Goal: Task Accomplishment & Management: Complete application form

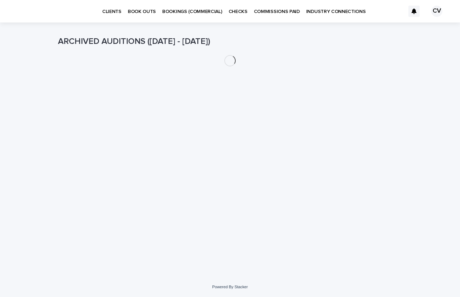
click at [139, 10] on p "BOOK OUTS" at bounding box center [142, 7] width 28 height 15
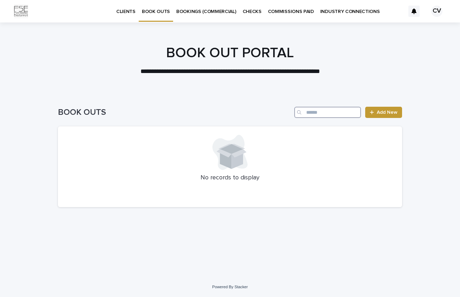
click at [324, 117] on input "Search" at bounding box center [327, 112] width 67 height 11
click at [177, 84] on div at bounding box center [230, 57] width 460 height 70
click at [125, 8] on p "CLIENTS" at bounding box center [125, 7] width 19 height 15
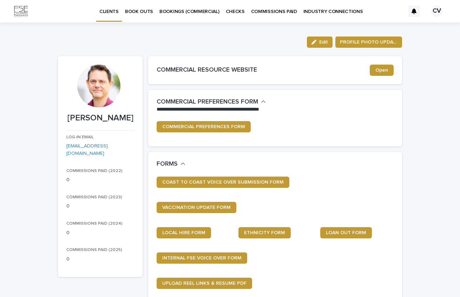
click at [139, 11] on p "BOOK OUTS" at bounding box center [139, 7] width 28 height 15
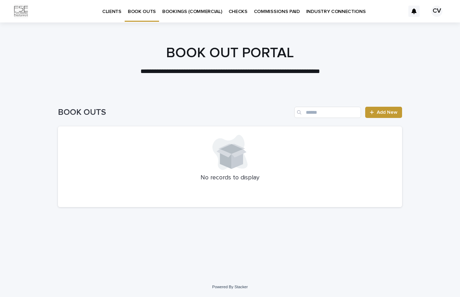
click at [175, 12] on p "BOOKINGS (COMMERCIAL)" at bounding box center [192, 7] width 60 height 15
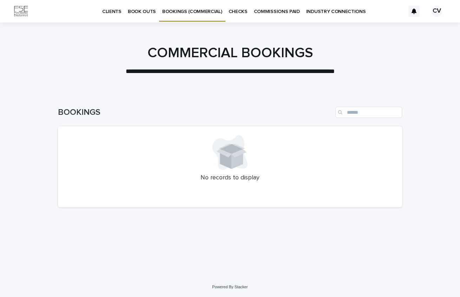
click at [138, 12] on p "BOOK OUTS" at bounding box center [142, 7] width 28 height 15
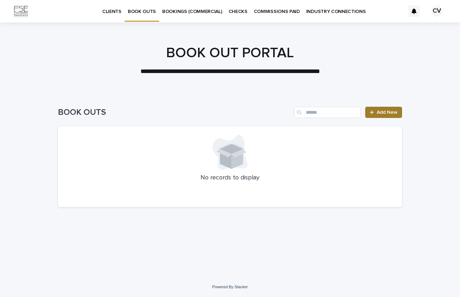
click at [393, 108] on link "Add New" at bounding box center [383, 112] width 37 height 11
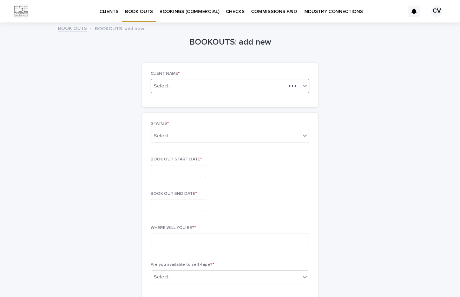
click at [303, 86] on icon at bounding box center [305, 86] width 4 height 2
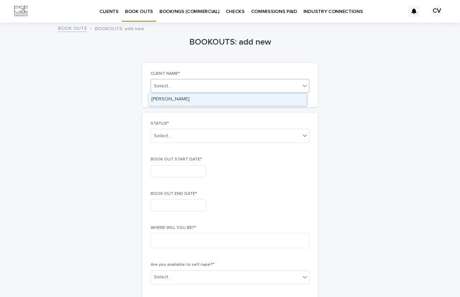
click at [256, 100] on div "[PERSON_NAME]" at bounding box center [227, 99] width 158 height 12
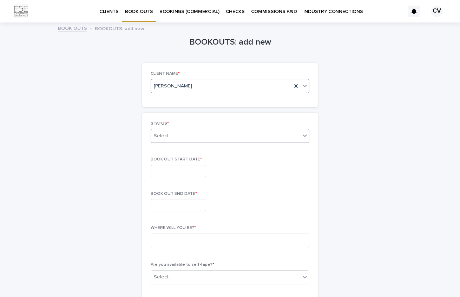
click at [303, 136] on icon at bounding box center [305, 136] width 4 height 2
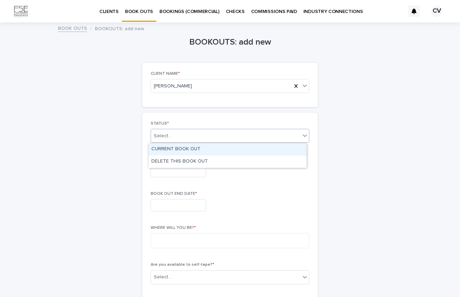
click at [182, 146] on div "CURRENT BOOK OUT" at bounding box center [227, 149] width 158 height 12
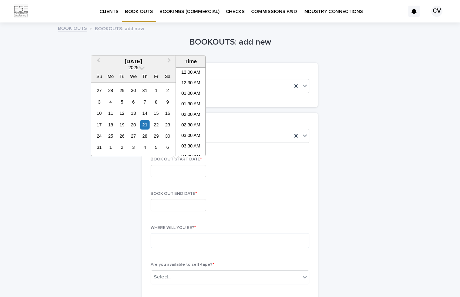
click at [194, 169] on input "text" at bounding box center [178, 171] width 55 height 12
click at [121, 134] on div "26" at bounding box center [121, 135] width 9 height 9
type input "**********"
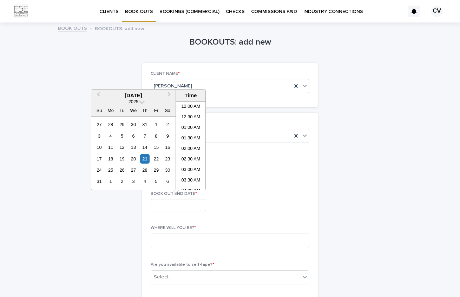
click at [175, 205] on input "text" at bounding box center [178, 205] width 55 height 12
click at [120, 168] on div "26" at bounding box center [121, 169] width 9 height 9
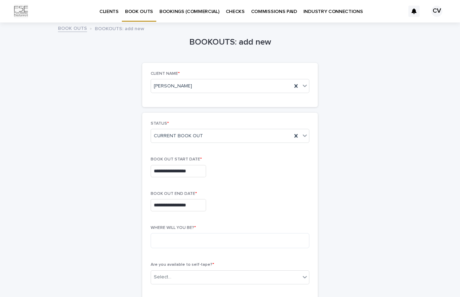
click at [278, 175] on div "**********" at bounding box center [230, 171] width 159 height 12
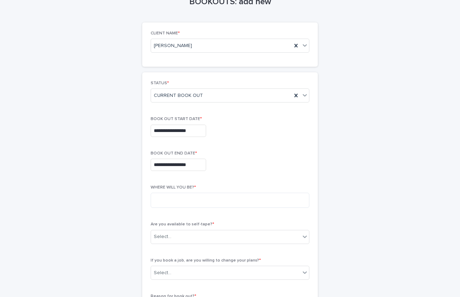
scroll to position [49, 0]
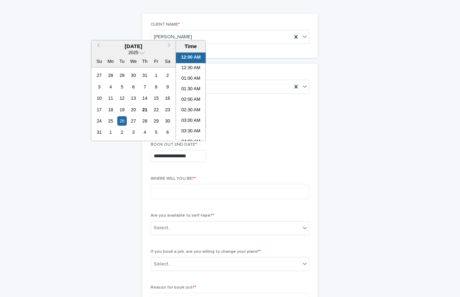
click at [178, 157] on input "**********" at bounding box center [178, 156] width 55 height 12
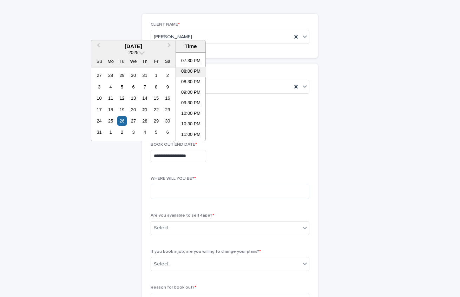
click at [188, 69] on li "08:00 PM" at bounding box center [191, 72] width 30 height 11
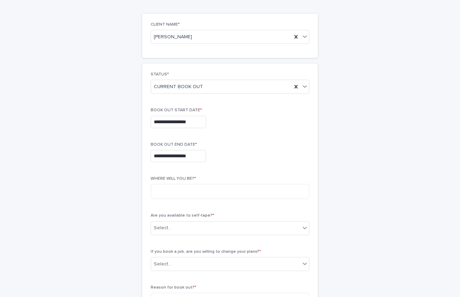
type input "**********"
click at [186, 121] on input "**********" at bounding box center [178, 122] width 55 height 12
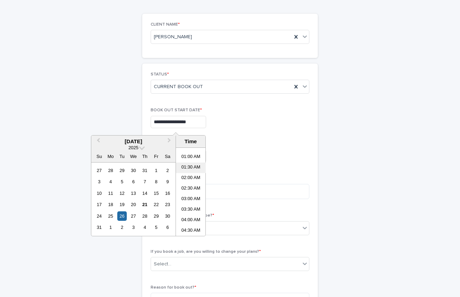
scroll to position [119, 0]
click at [188, 199] on li "08:00 AM" at bounding box center [191, 202] width 30 height 11
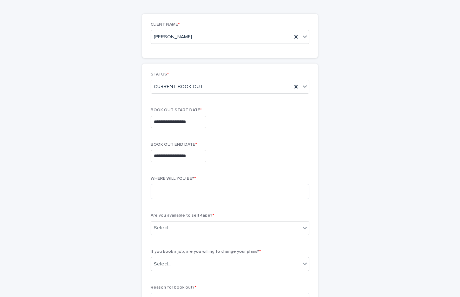
type input "**********"
click at [262, 154] on div "**********" at bounding box center [230, 156] width 159 height 12
click at [236, 189] on textarea at bounding box center [230, 191] width 159 height 15
click at [303, 228] on icon at bounding box center [305, 228] width 4 height 2
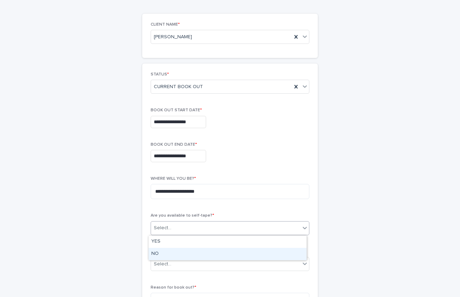
click at [282, 250] on div "NO" at bounding box center [227, 254] width 158 height 12
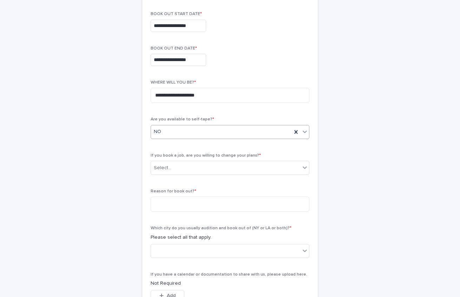
scroll to position [170, 0]
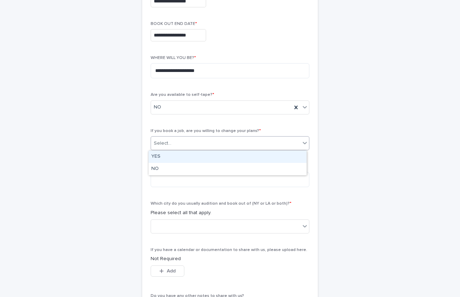
click at [303, 144] on icon at bounding box center [305, 143] width 4 height 2
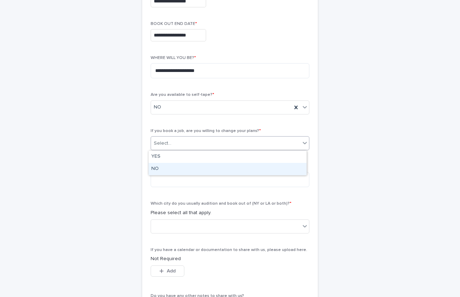
click at [294, 166] on div "NO" at bounding box center [227, 169] width 158 height 12
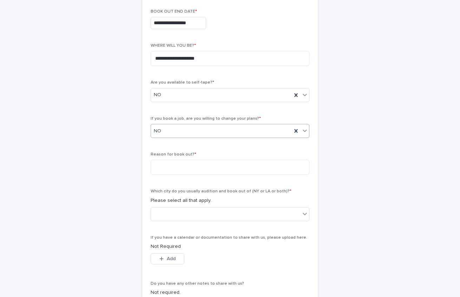
scroll to position [221, 0]
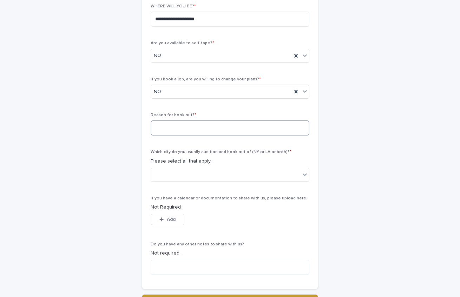
click at [294, 130] on textarea at bounding box center [230, 127] width 159 height 15
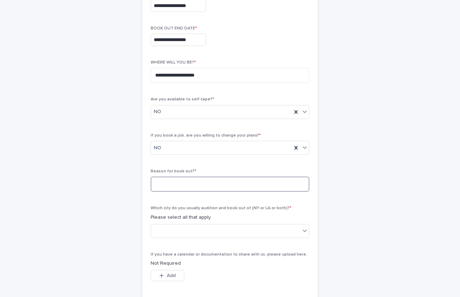
scroll to position [161, 0]
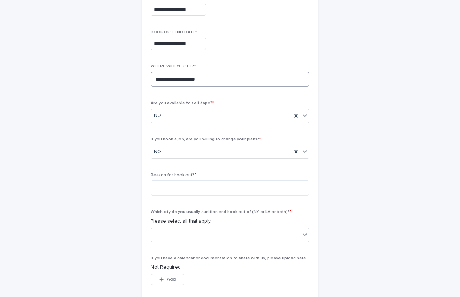
drag, startPoint x: 175, startPoint y: 78, endPoint x: 141, endPoint y: 77, distance: 34.1
click at [142, 77] on div "**********" at bounding box center [229, 150] width 175 height 398
type textarea "**********"
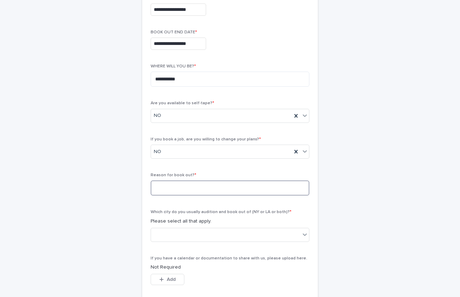
click at [167, 190] on textarea at bounding box center [230, 187] width 159 height 15
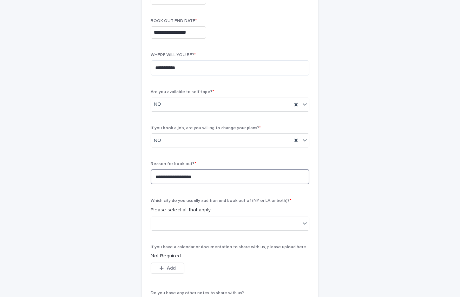
scroll to position [179, 0]
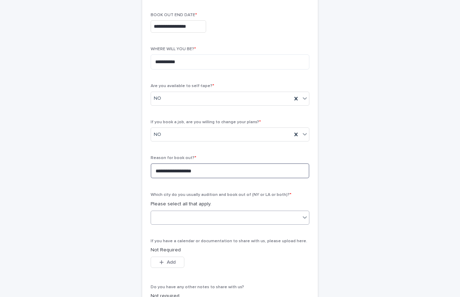
type textarea "**********"
click at [305, 220] on icon at bounding box center [304, 217] width 7 height 7
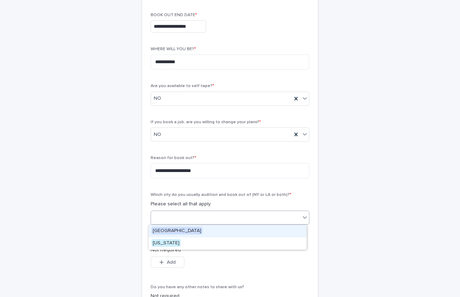
click at [176, 232] on span "[GEOGRAPHIC_DATA]" at bounding box center [176, 231] width 51 height 8
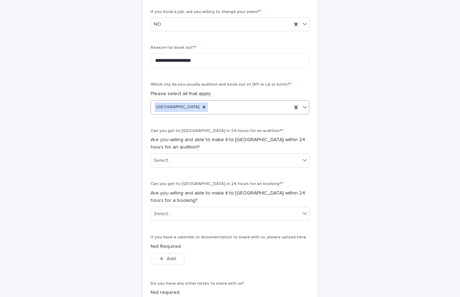
scroll to position [292, 0]
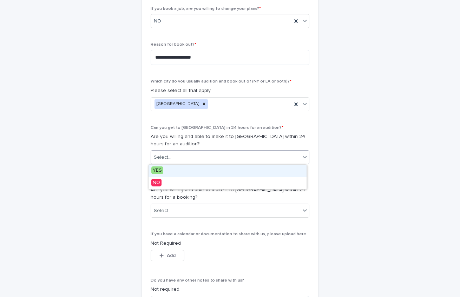
click at [304, 158] on icon at bounding box center [304, 156] width 7 height 7
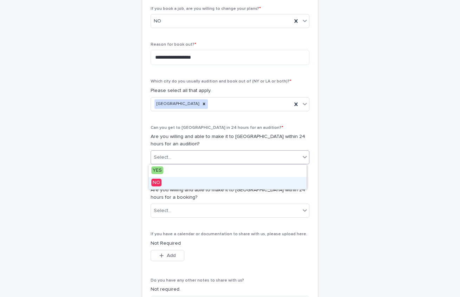
click at [166, 183] on div "NO" at bounding box center [227, 183] width 158 height 12
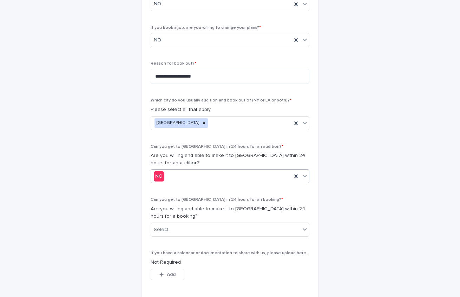
scroll to position [353, 0]
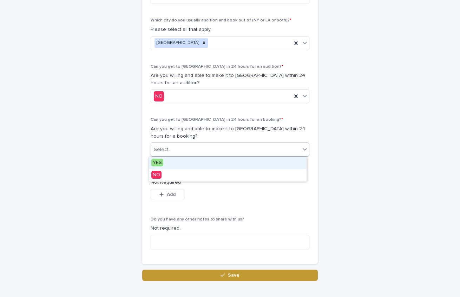
click at [304, 151] on icon at bounding box center [304, 149] width 7 height 7
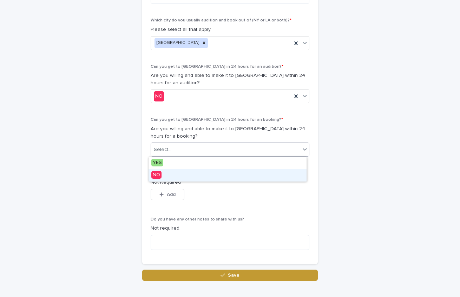
click at [255, 175] on div "NO" at bounding box center [227, 175] width 158 height 12
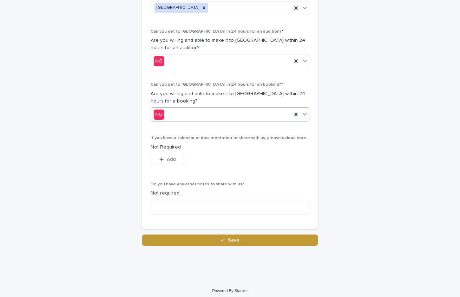
scroll to position [392, 0]
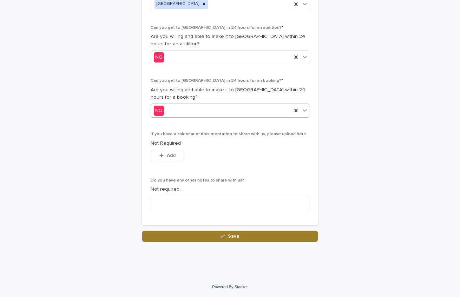
drag, startPoint x: 232, startPoint y: 238, endPoint x: 238, endPoint y: 236, distance: 6.1
click at [232, 238] on span "Save" at bounding box center [234, 236] width 12 height 5
